Goal: Task Accomplishment & Management: Complete application form

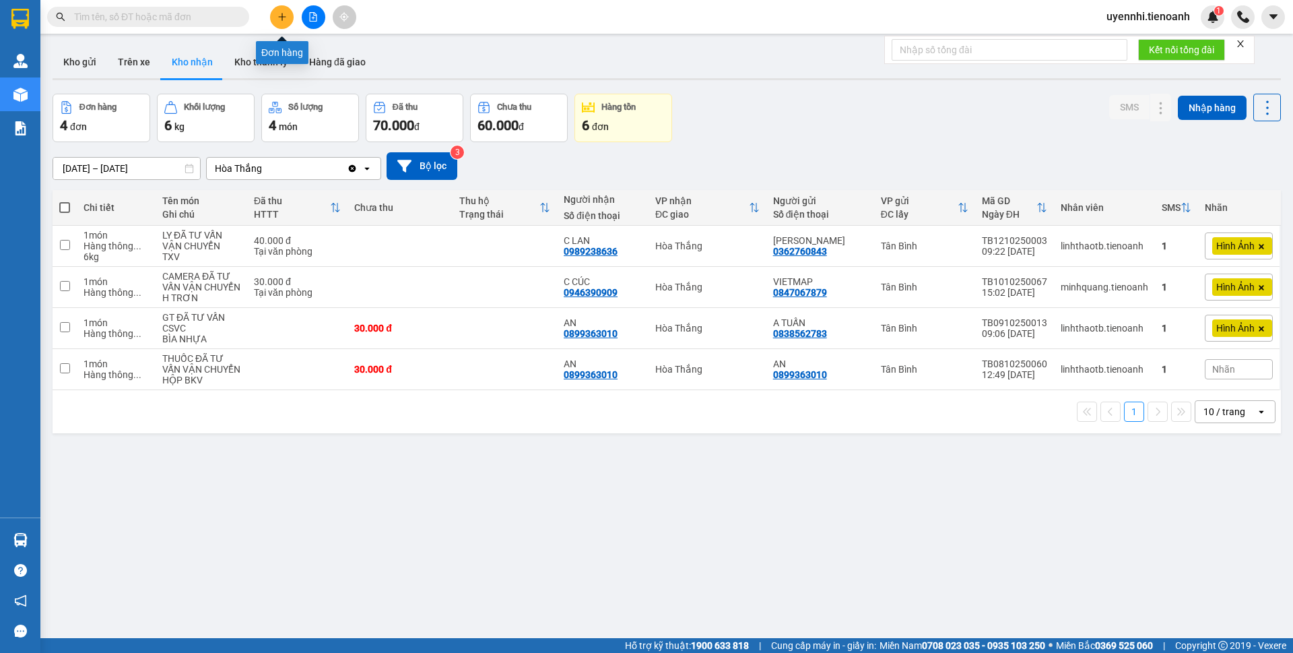
click at [277, 18] on icon "plus" at bounding box center [281, 16] width 9 height 9
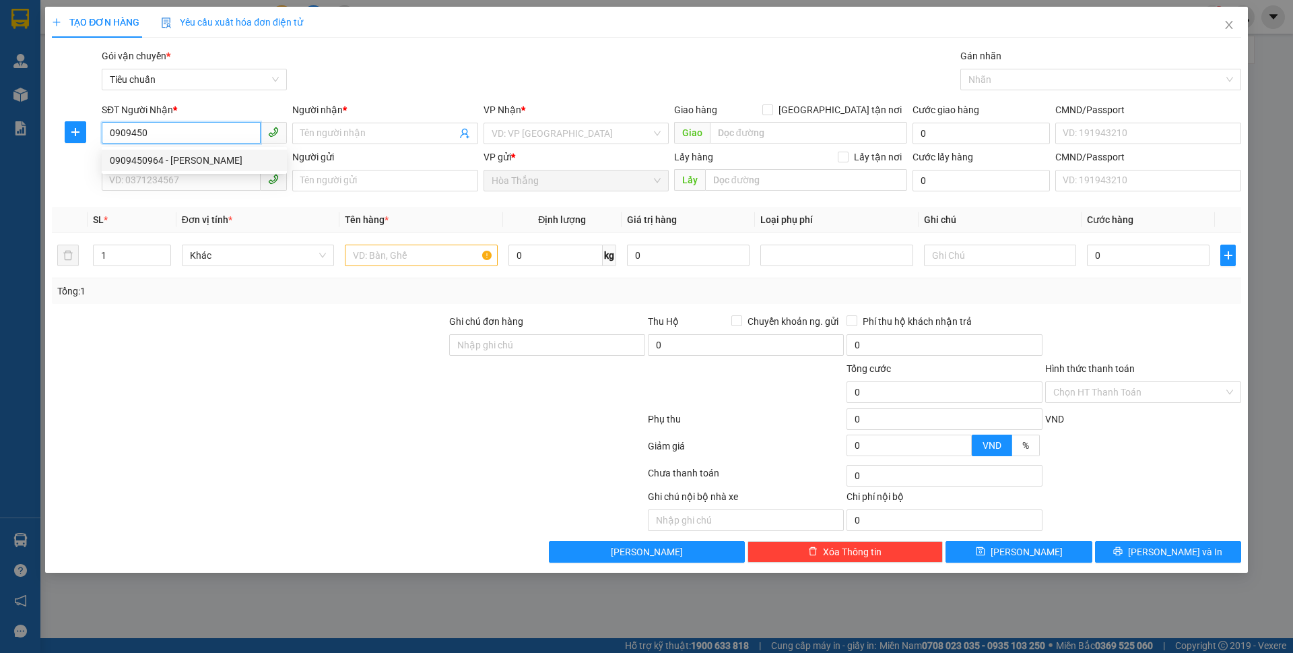
click at [176, 166] on div "0909450964 - [PERSON_NAME]" at bounding box center [194, 160] width 169 height 15
type input "0909450964"
type input "Huynh"
type input "036078004938"
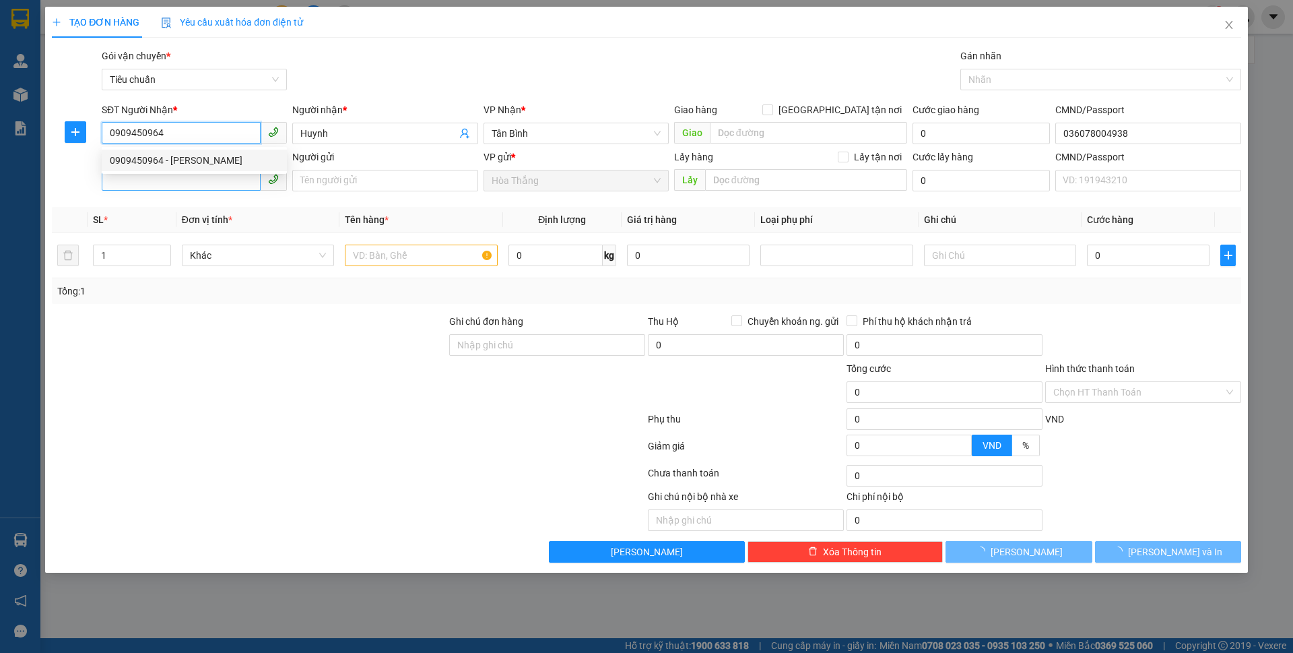
type input "0909450964"
type input "50.000"
click at [164, 182] on input "SĐT Người Gửi" at bounding box center [181, 180] width 159 height 22
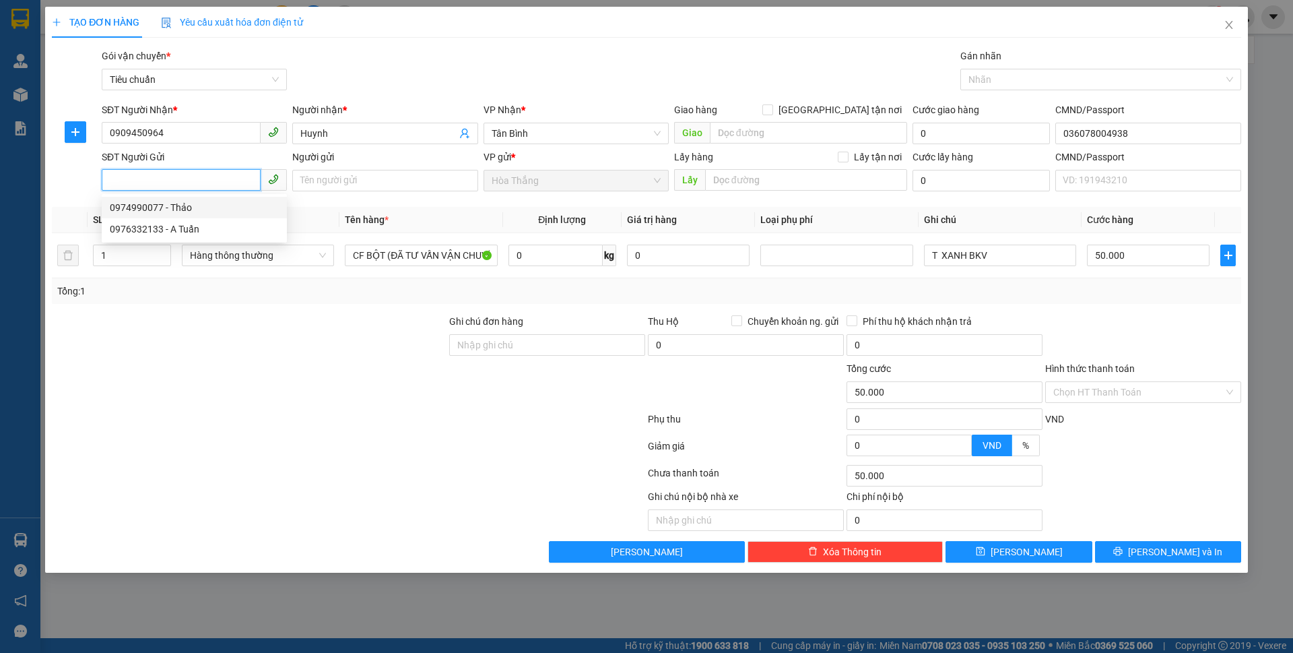
click at [185, 205] on div "0974990077 - Thảo" at bounding box center [194, 207] width 169 height 15
type input "0974990077"
type input "Thảo"
type input "240931457"
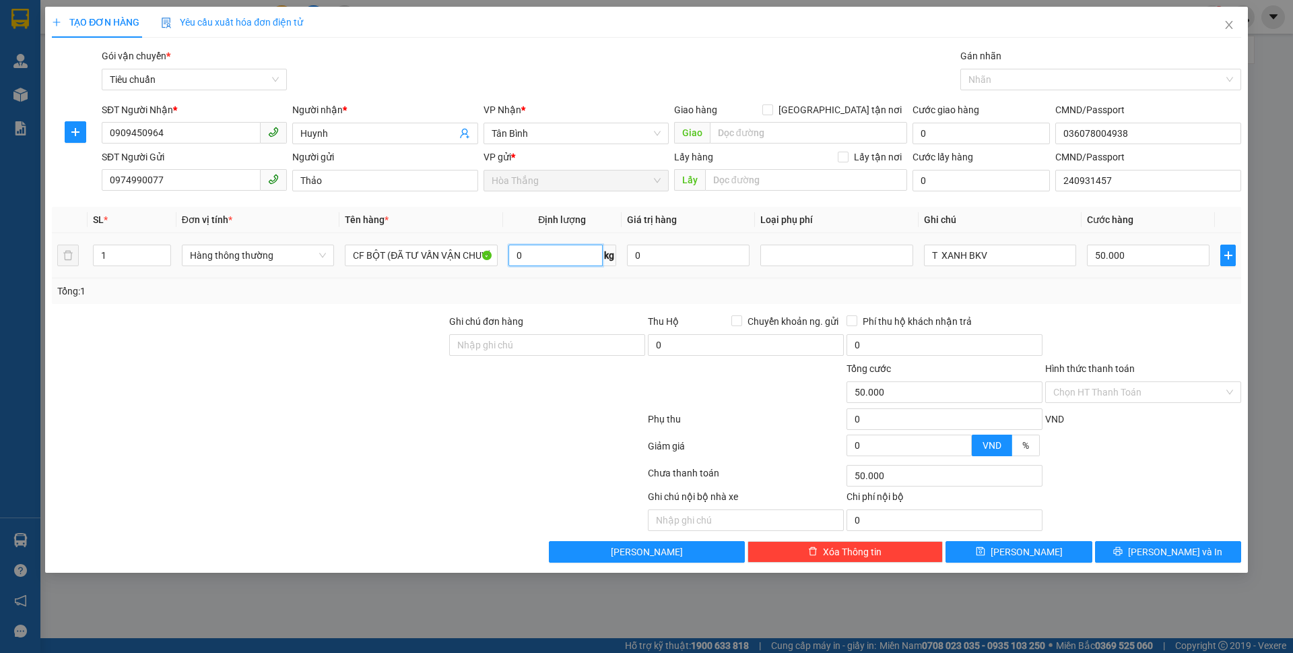
click at [575, 252] on input "0" at bounding box center [555, 255] width 94 height 22
type input "11"
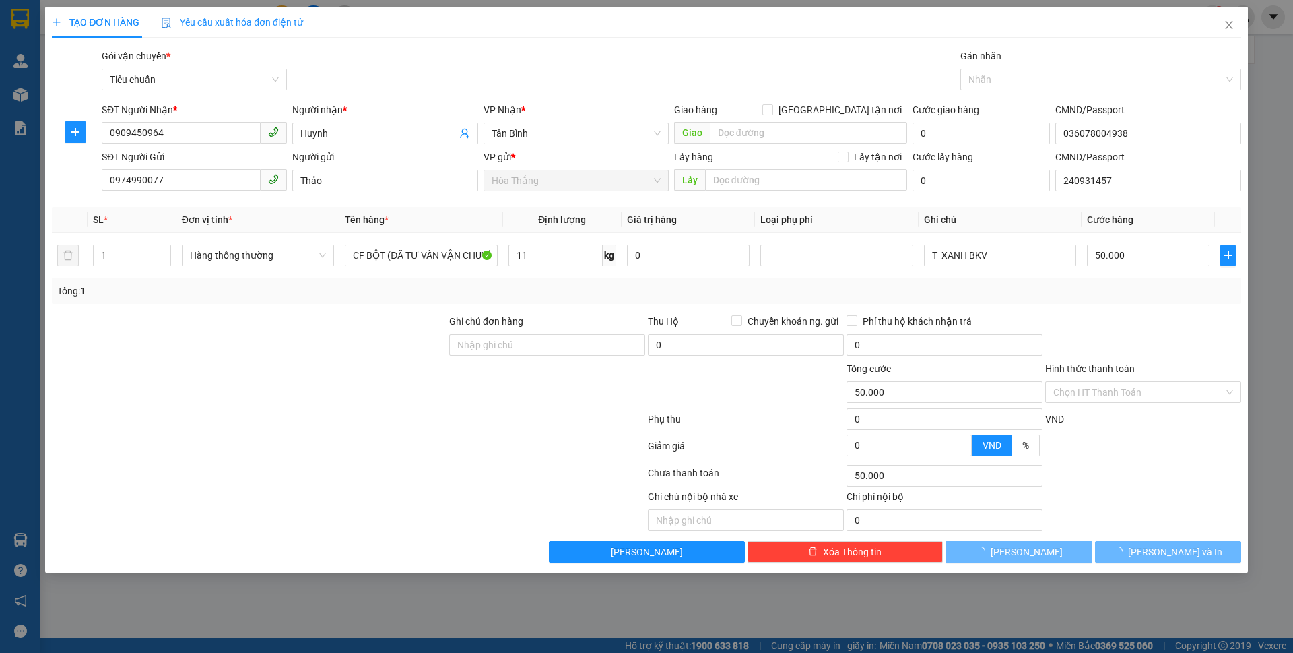
click at [551, 296] on div "Tổng: 1" at bounding box center [646, 290] width 1178 height 15
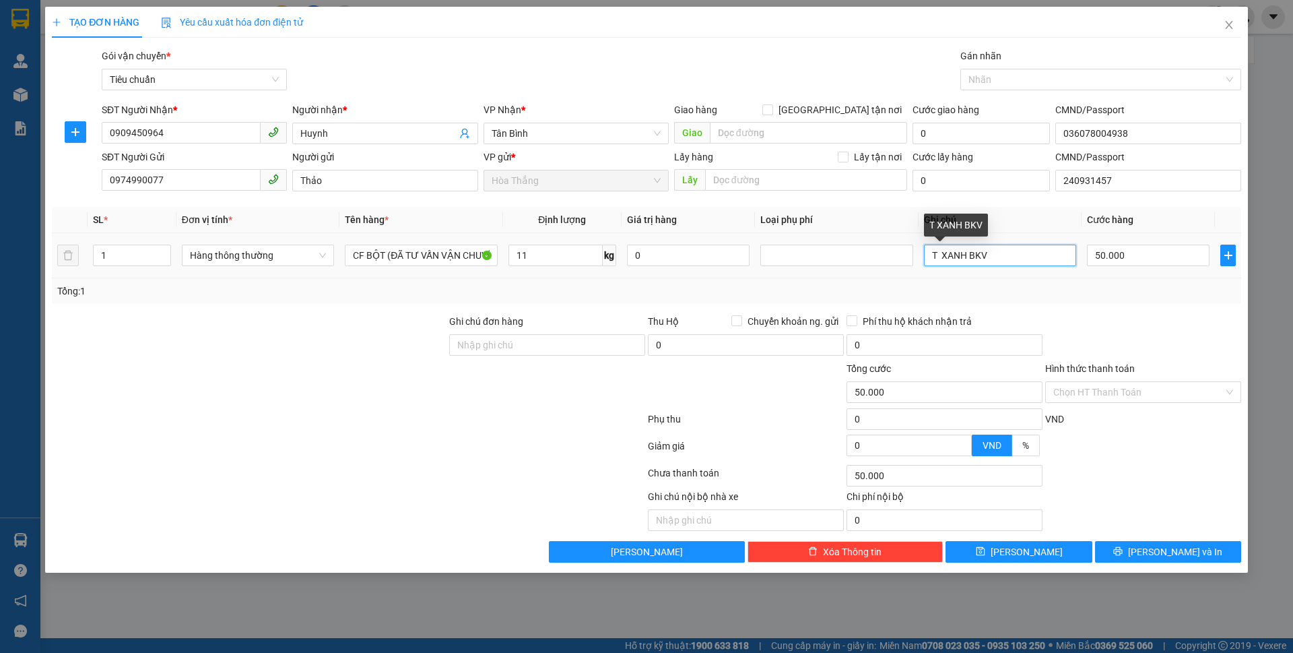
drag, startPoint x: 935, startPoint y: 255, endPoint x: 1038, endPoint y: 267, distance: 103.7
click at [1038, 267] on div "T XANH BKV" at bounding box center [1000, 255] width 152 height 27
type input "T trơn"
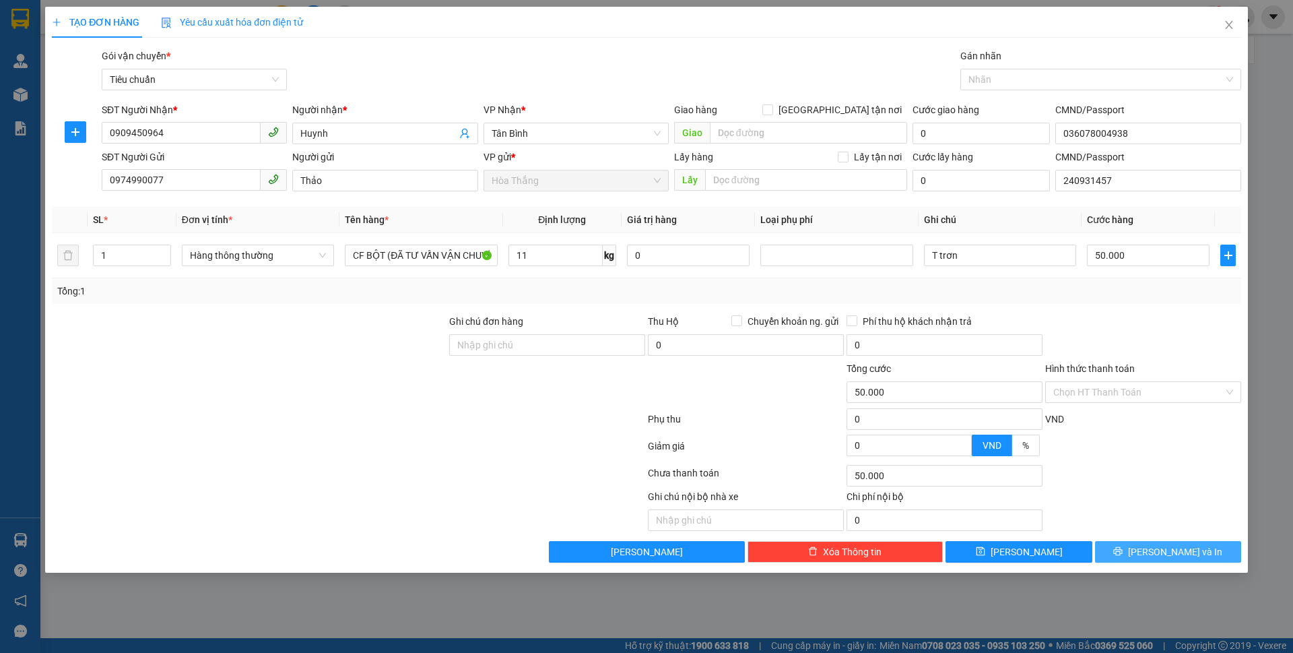
click at [1143, 559] on button "[PERSON_NAME] và In" at bounding box center [1168, 552] width 146 height 22
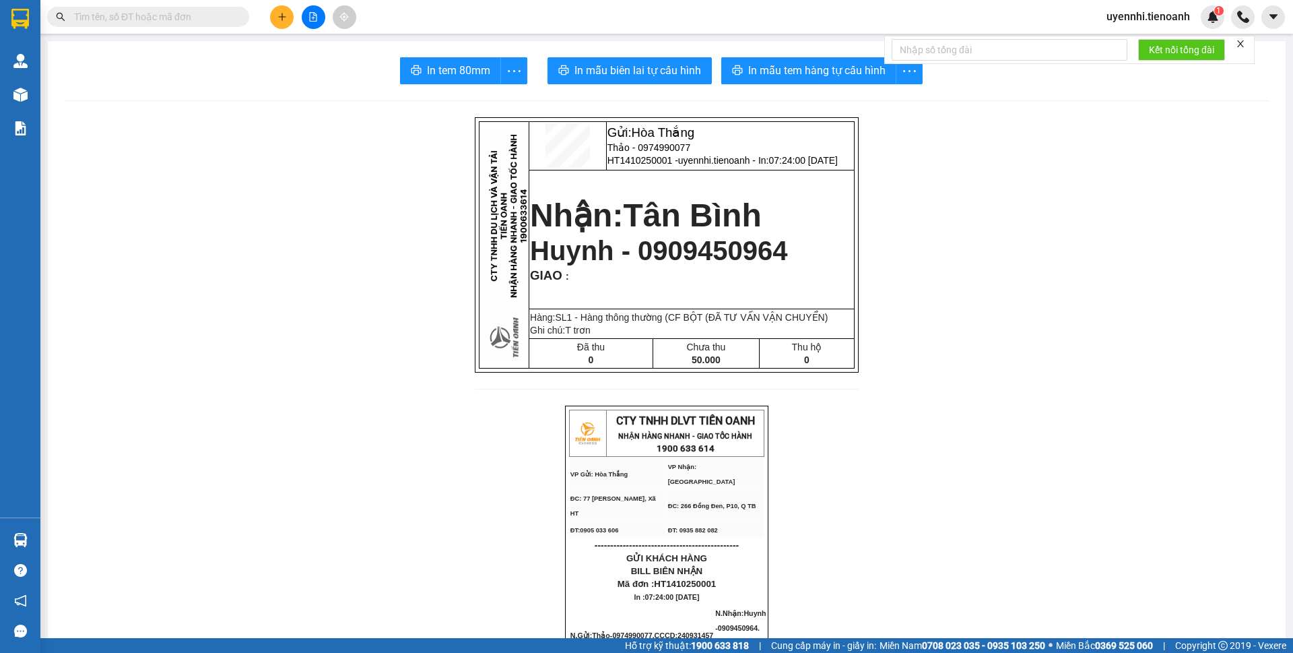
click at [808, 65] on span "In mẫu tem hàng tự cấu hình" at bounding box center [816, 70] width 137 height 17
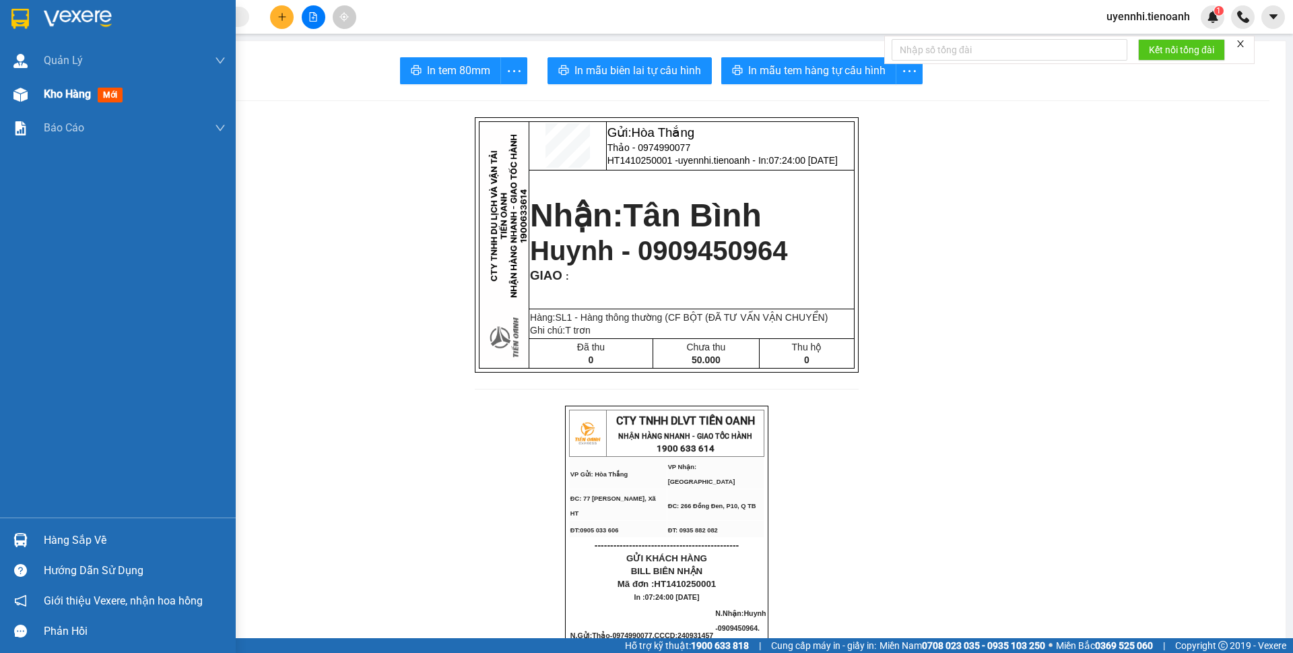
click at [69, 99] on span "Kho hàng" at bounding box center [67, 94] width 47 height 13
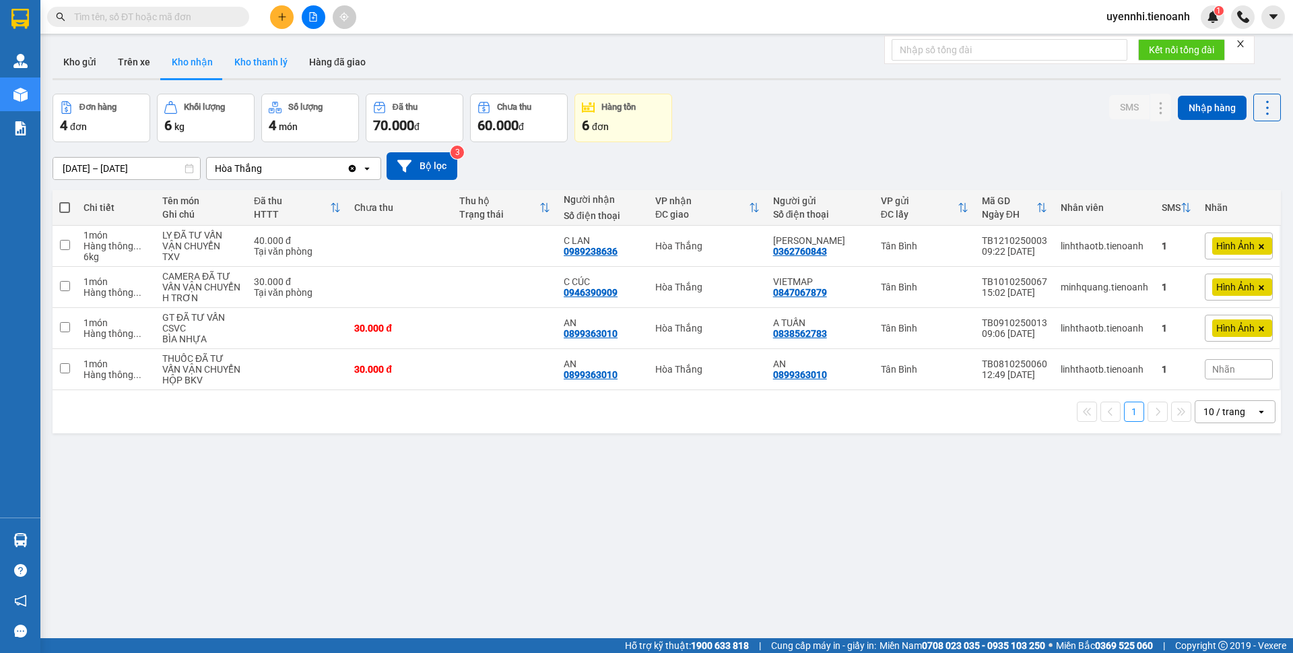
click at [246, 54] on button "Kho thanh lý" at bounding box center [261, 62] width 75 height 32
